Goal: Find specific page/section: Find specific page/section

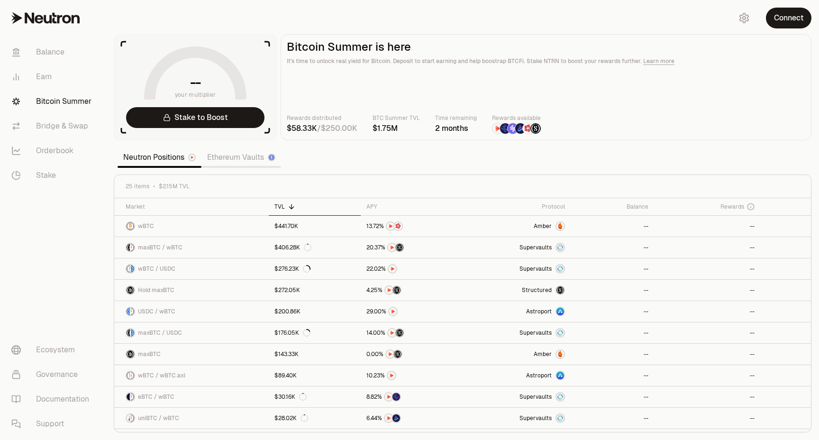
click at [38, 102] on link "Bitcoin Summer" at bounding box center [53, 101] width 99 height 25
